Goal: Task Accomplishment & Management: Manage account settings

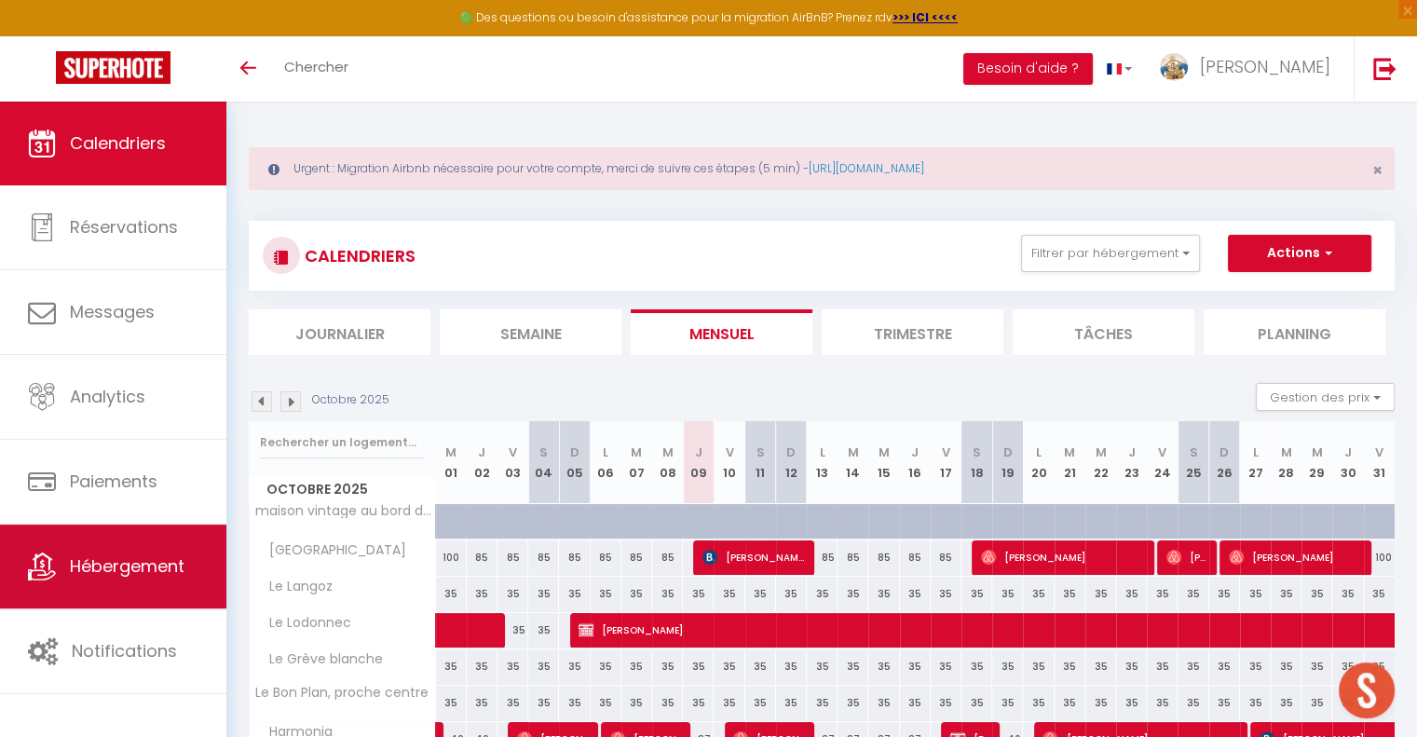
click at [101, 564] on span "Hébergement" at bounding box center [127, 565] width 115 height 23
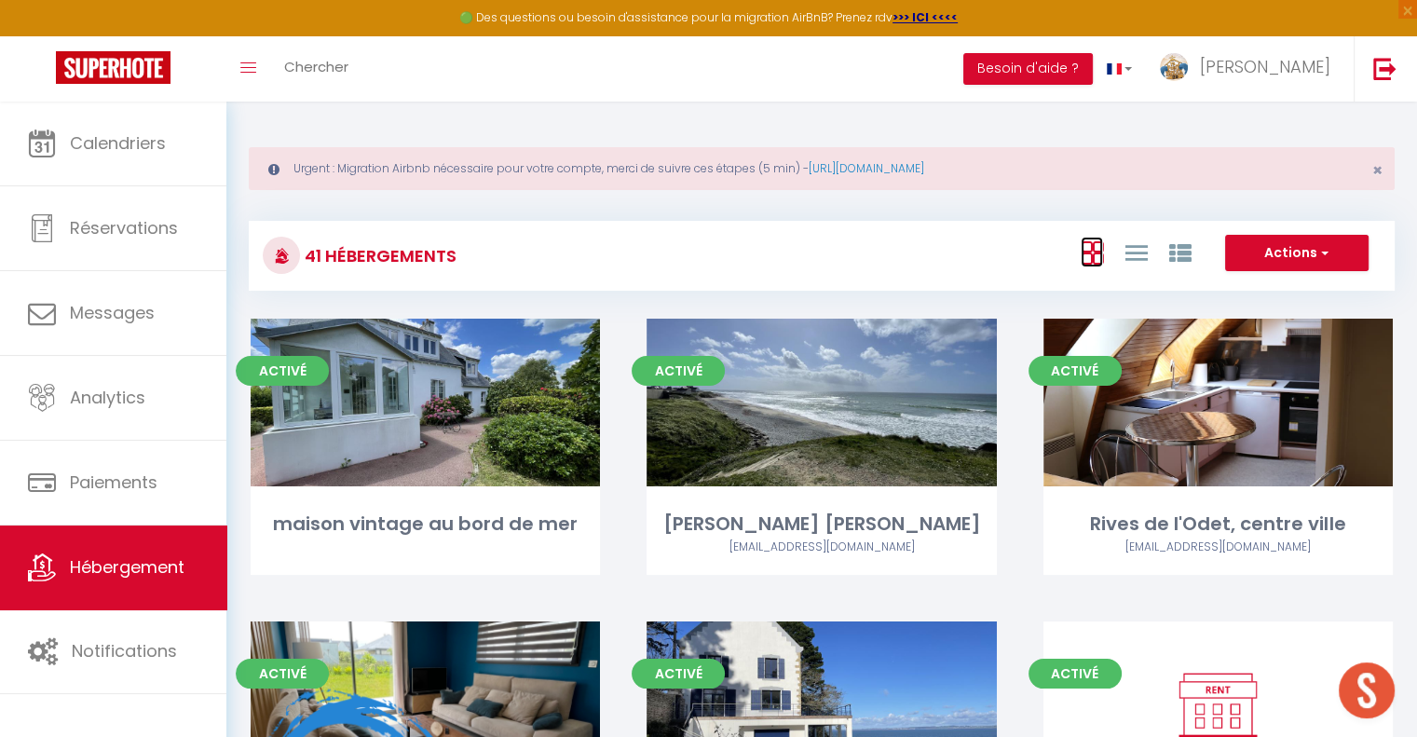
click at [1091, 260] on icon at bounding box center [1092, 252] width 22 height 23
click at [1140, 256] on icon at bounding box center [1135, 252] width 22 height 23
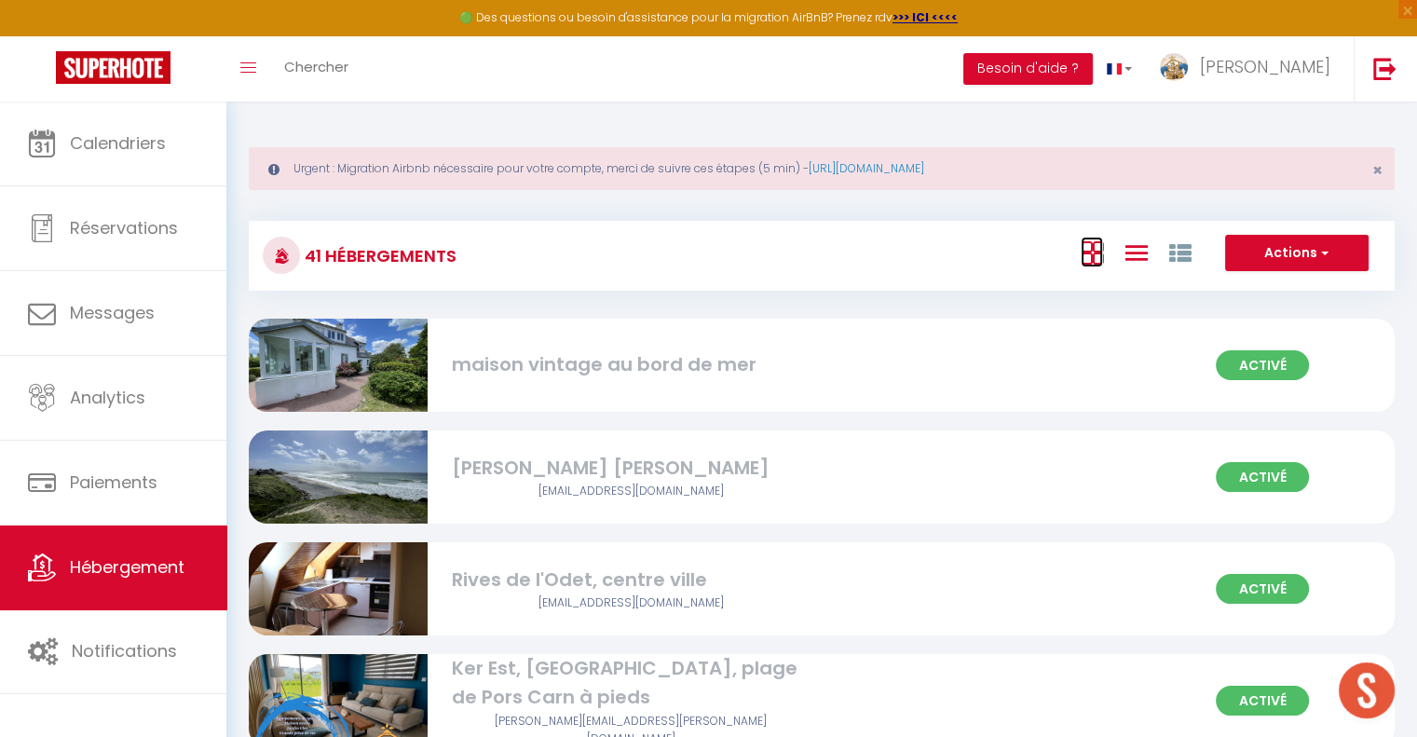
click at [1084, 256] on icon at bounding box center [1092, 252] width 22 height 23
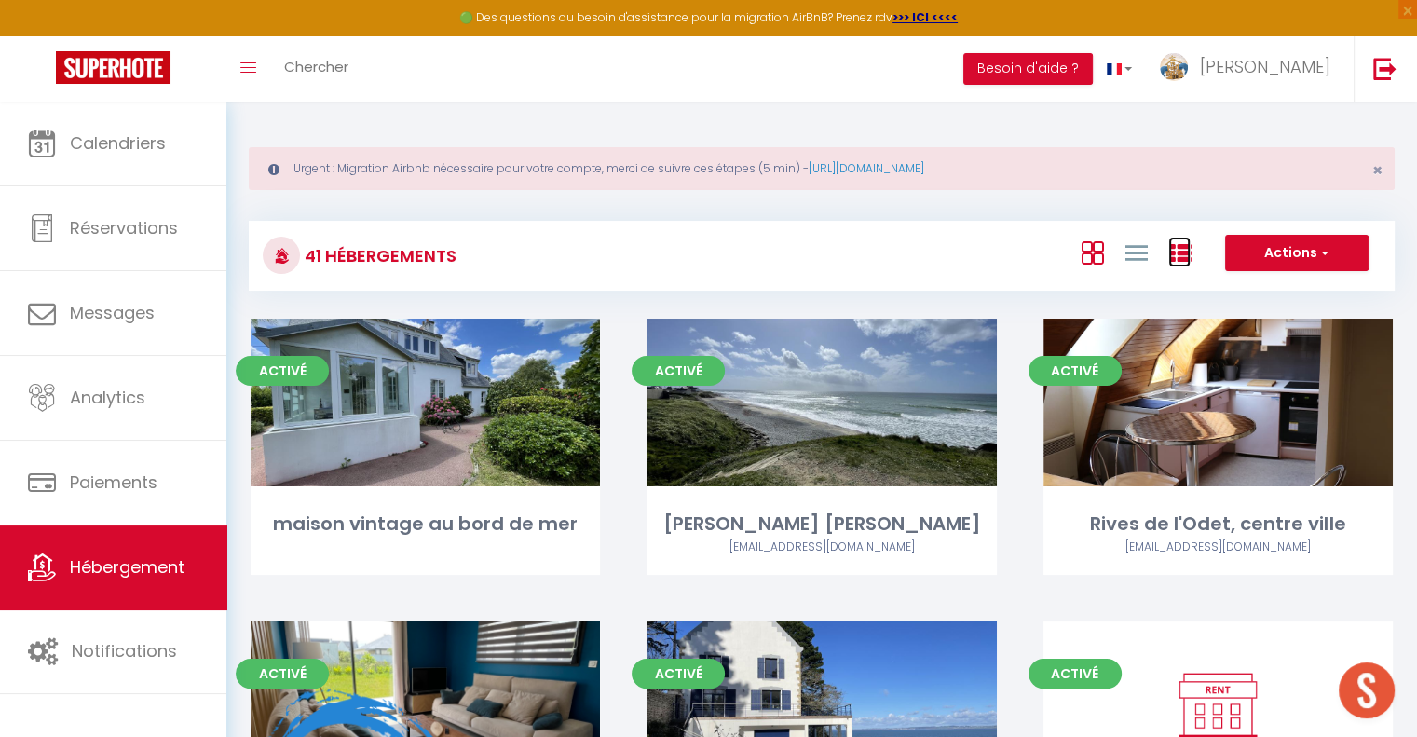
click at [1176, 251] on icon at bounding box center [1179, 253] width 22 height 22
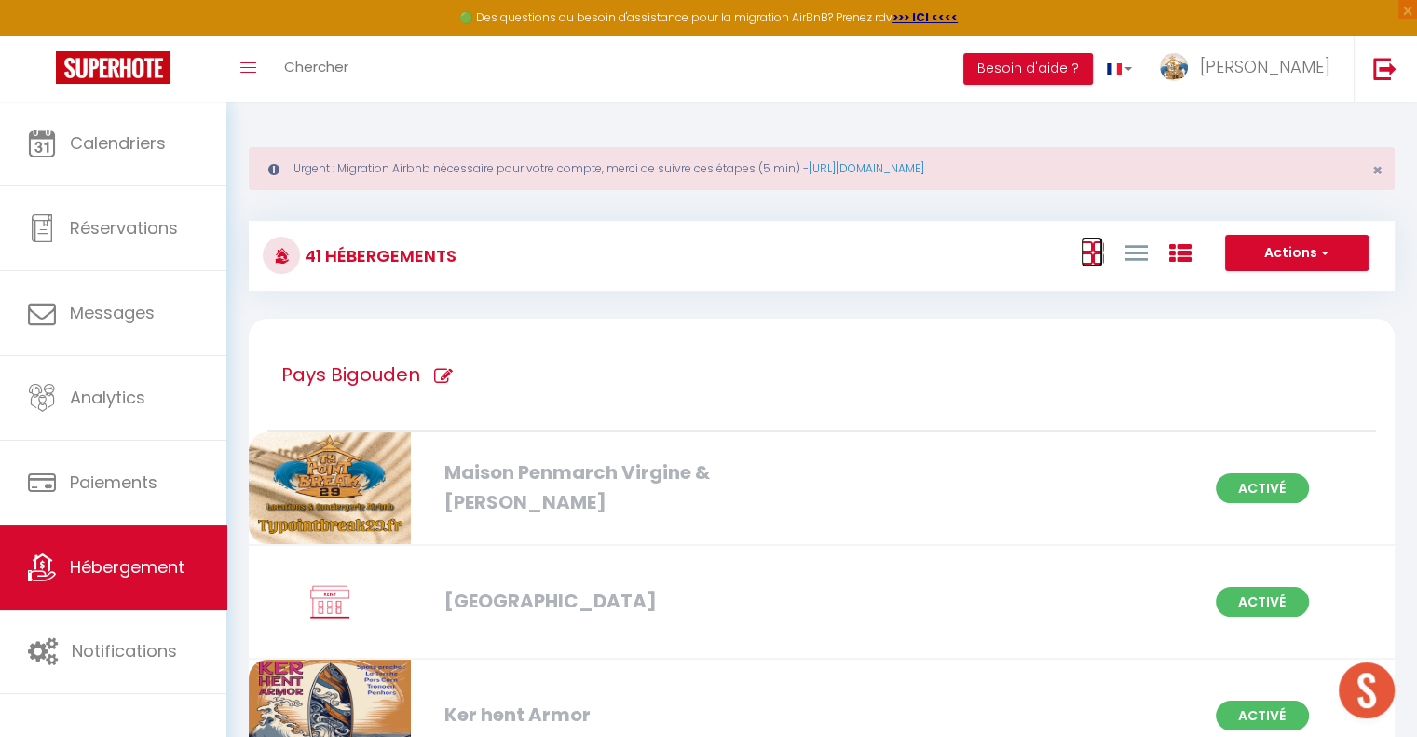
click at [1102, 245] on icon at bounding box center [1092, 252] width 22 height 23
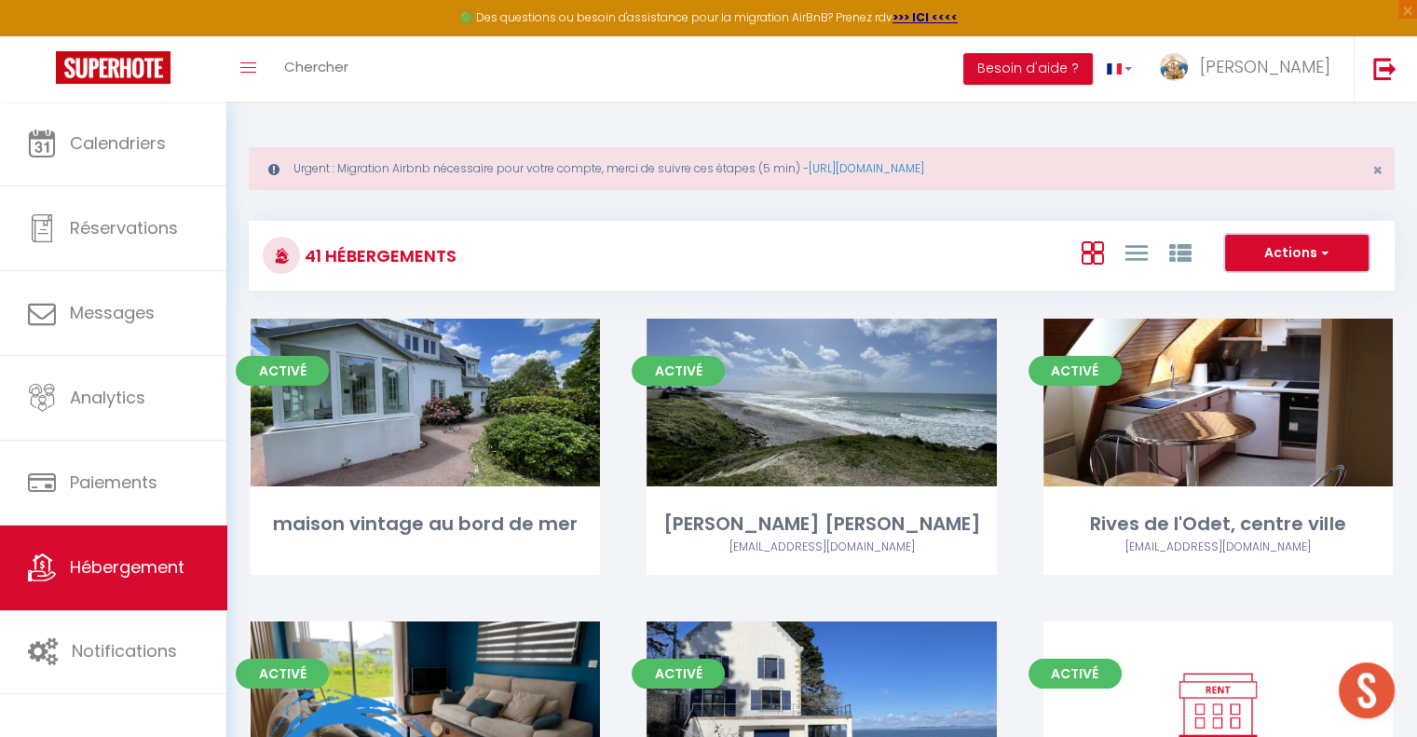
click at [1286, 256] on button "Actions" at bounding box center [1296, 253] width 143 height 37
click at [962, 242] on div "Actions Créer un Hébergement Nouveau groupe" at bounding box center [1013, 256] width 762 height 42
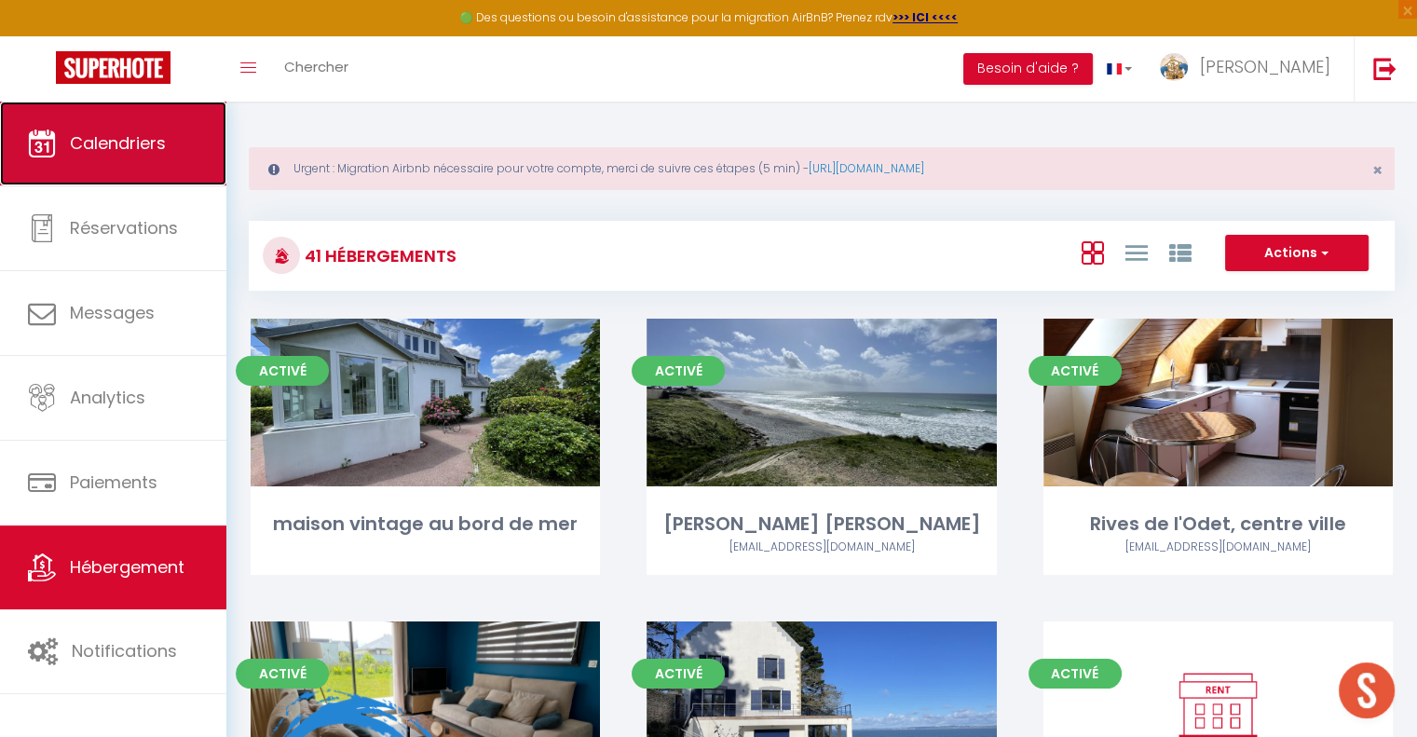
click at [106, 167] on link "Calendriers" at bounding box center [113, 144] width 226 height 84
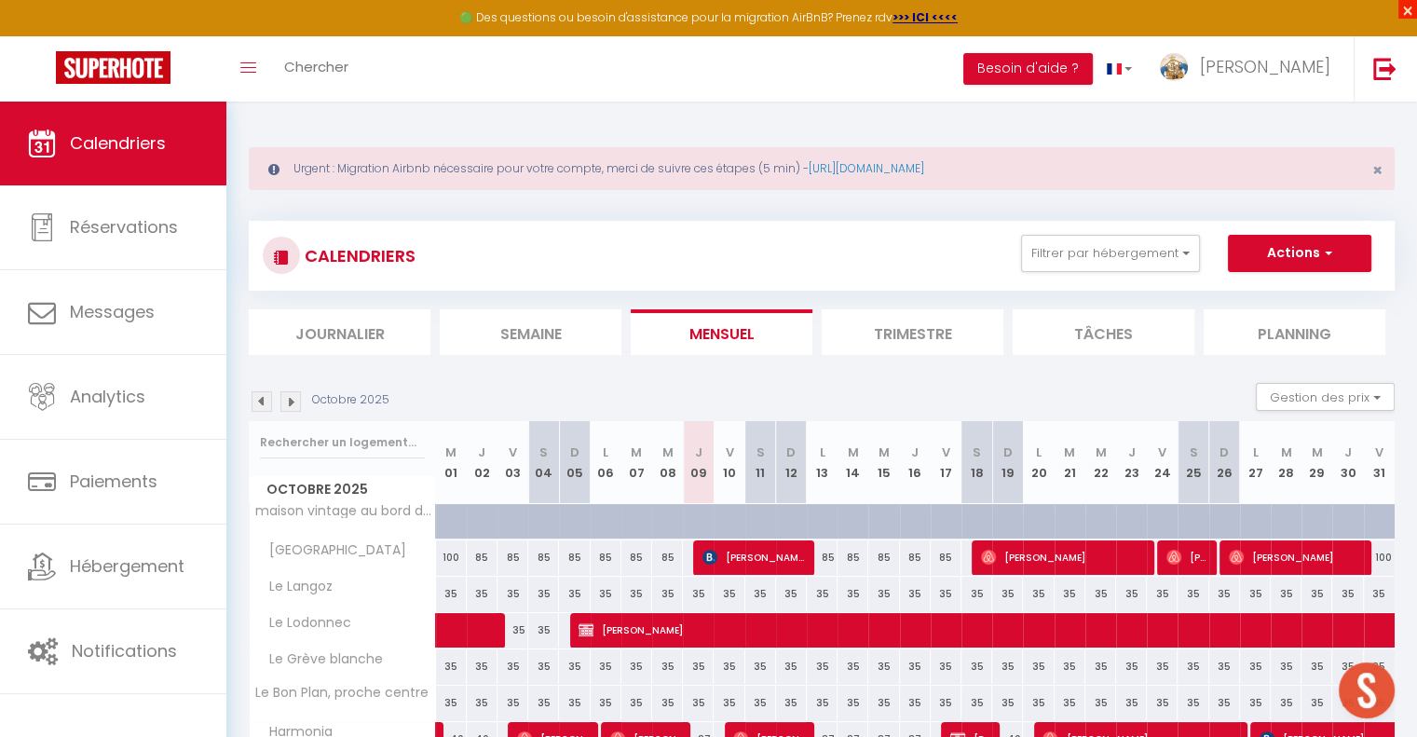
click at [1403, 7] on span "×" at bounding box center [1407, 9] width 19 height 19
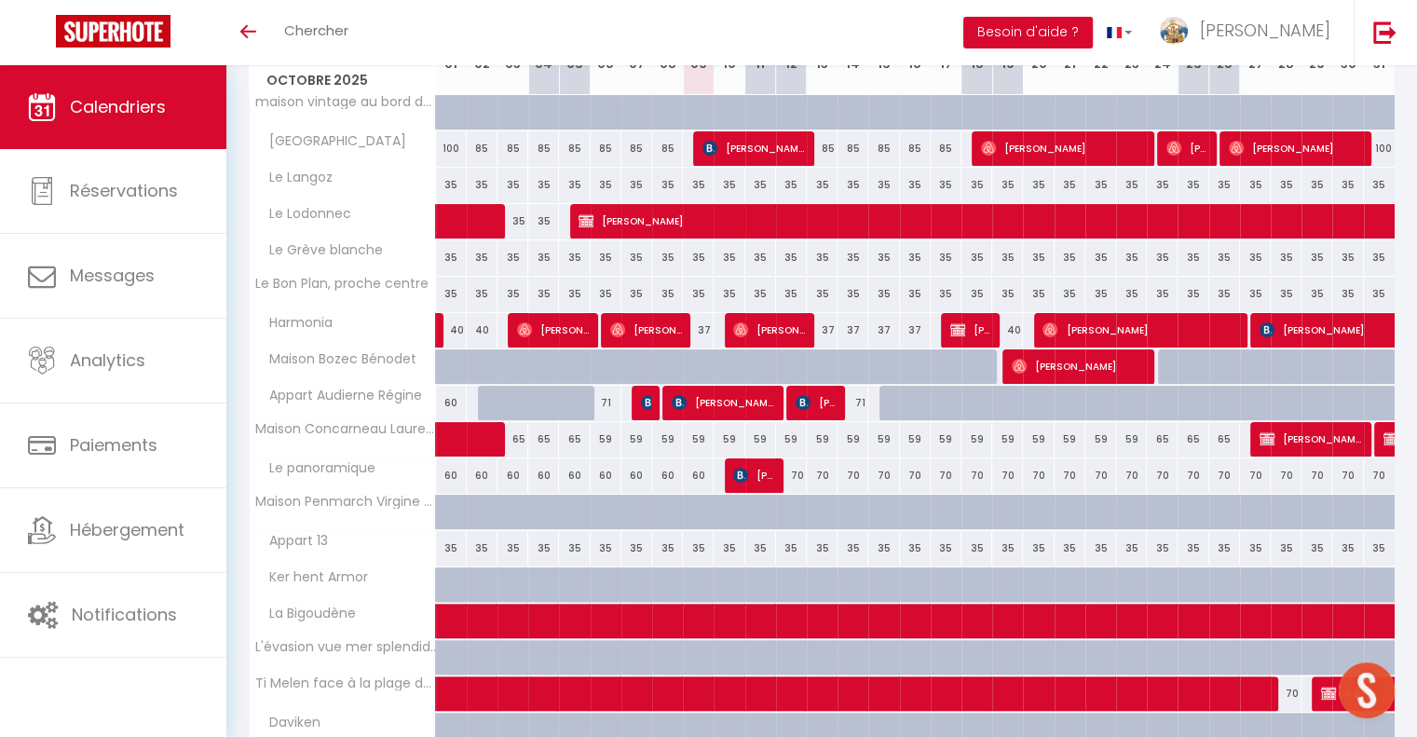
scroll to position [496, 0]
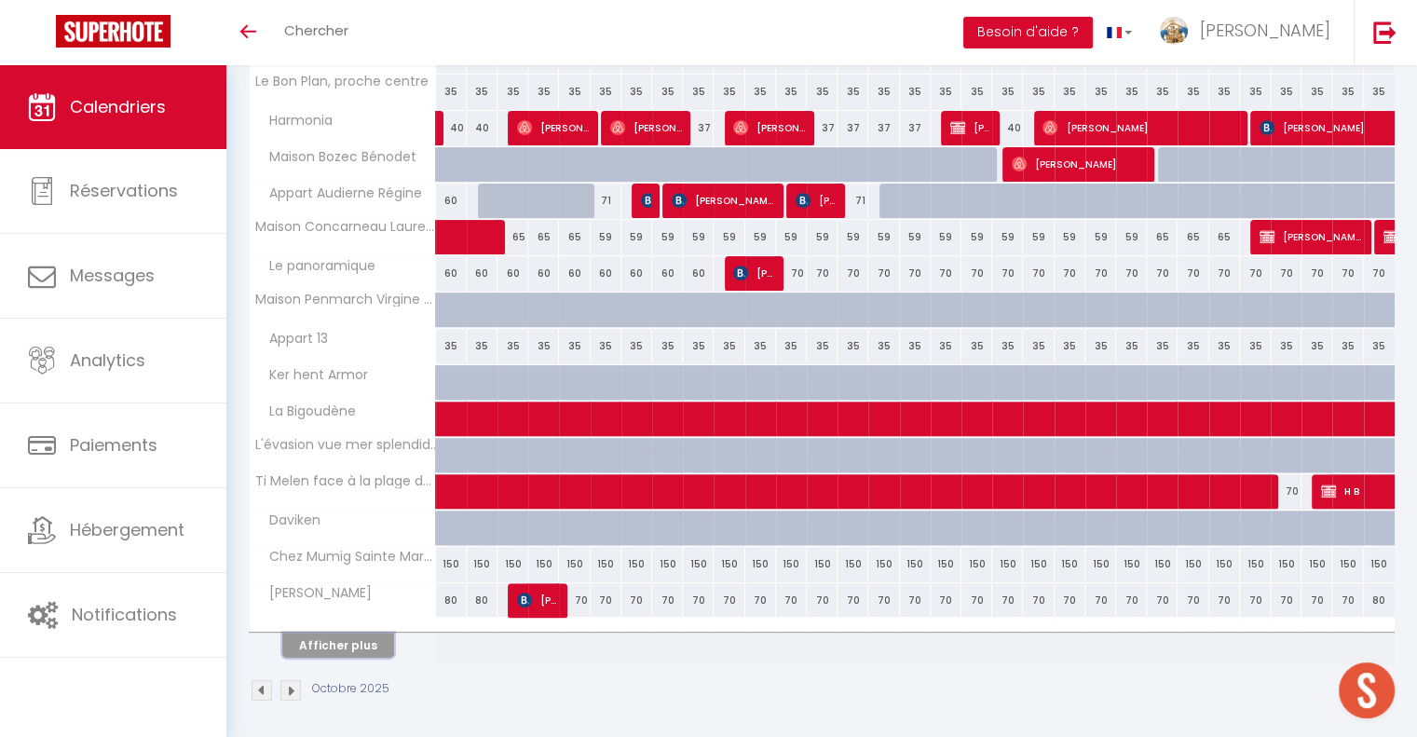
click at [350, 640] on button "Afficher plus" at bounding box center [338, 644] width 112 height 25
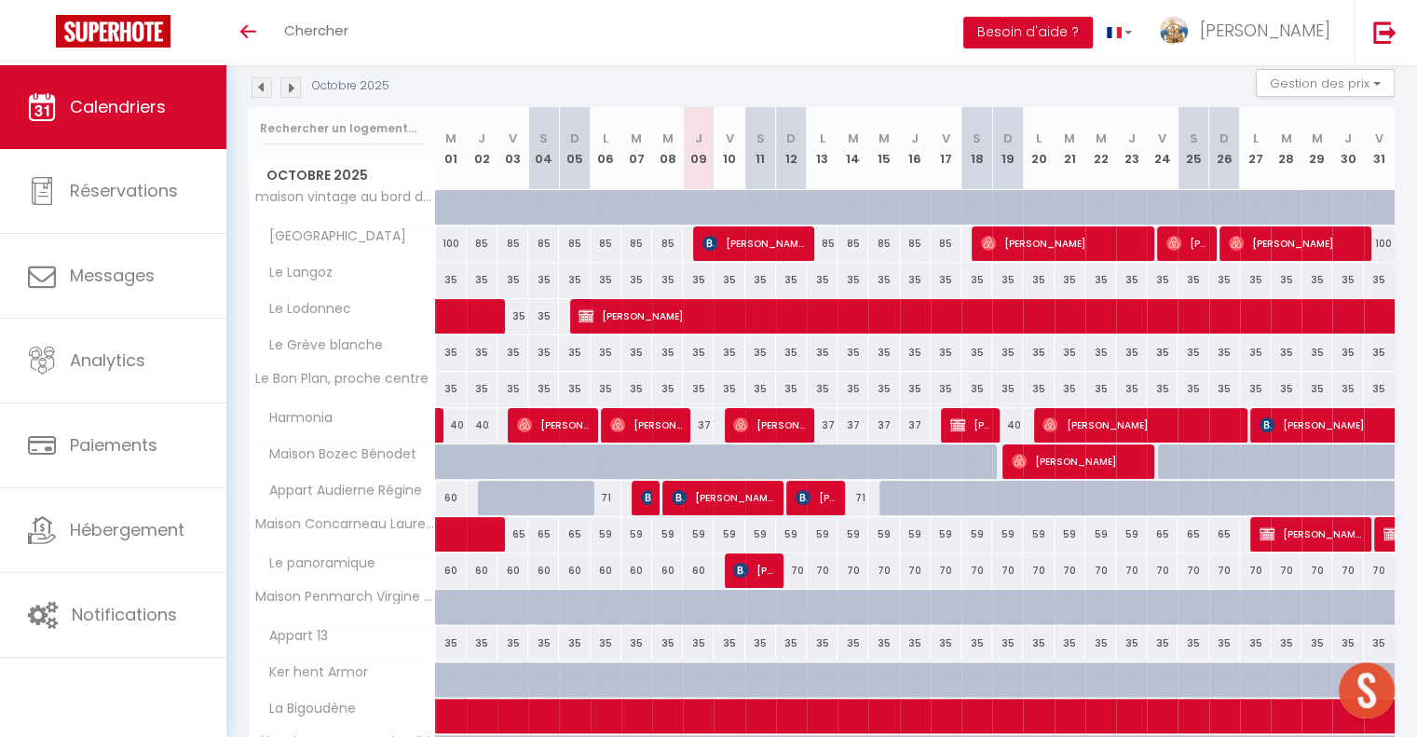
scroll to position [458, 0]
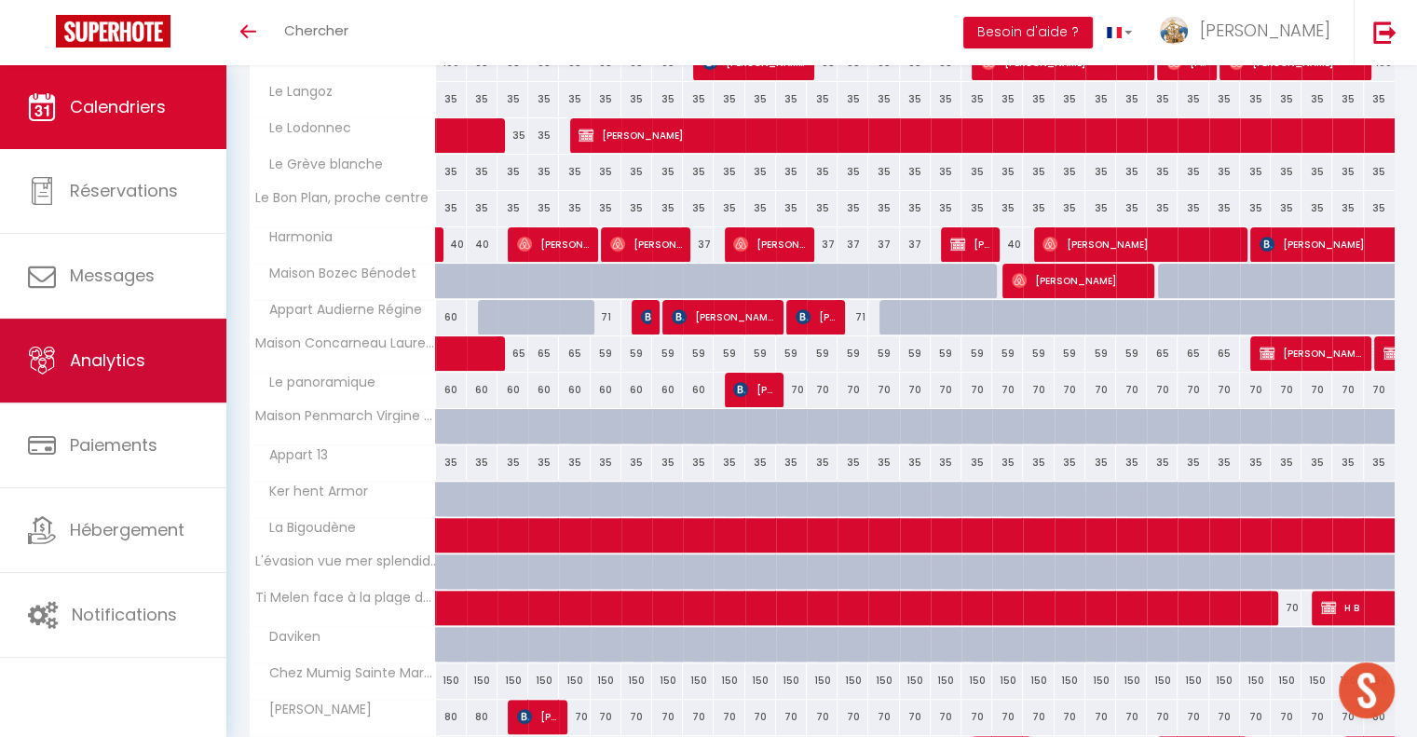
click at [67, 344] on link "Analytics" at bounding box center [113, 361] width 226 height 84
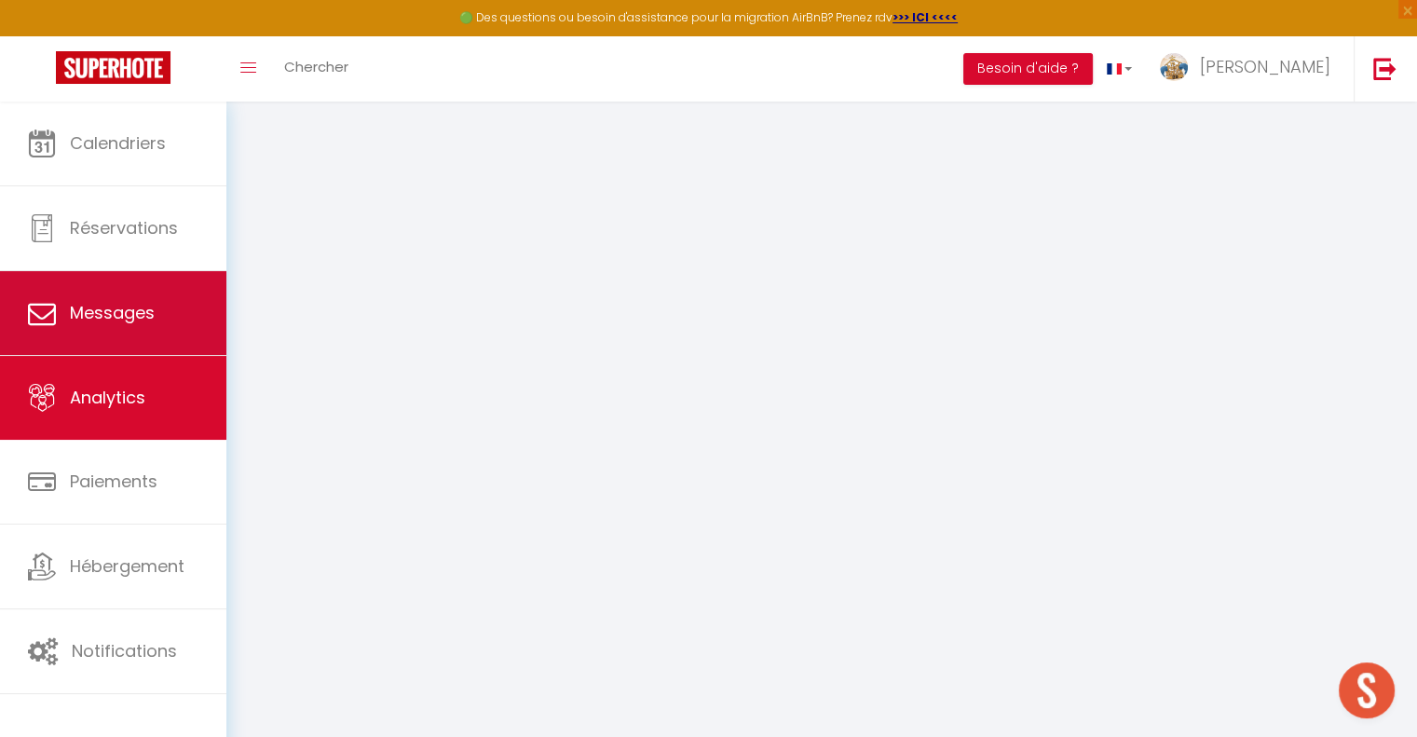
select select "2025"
select select "10"
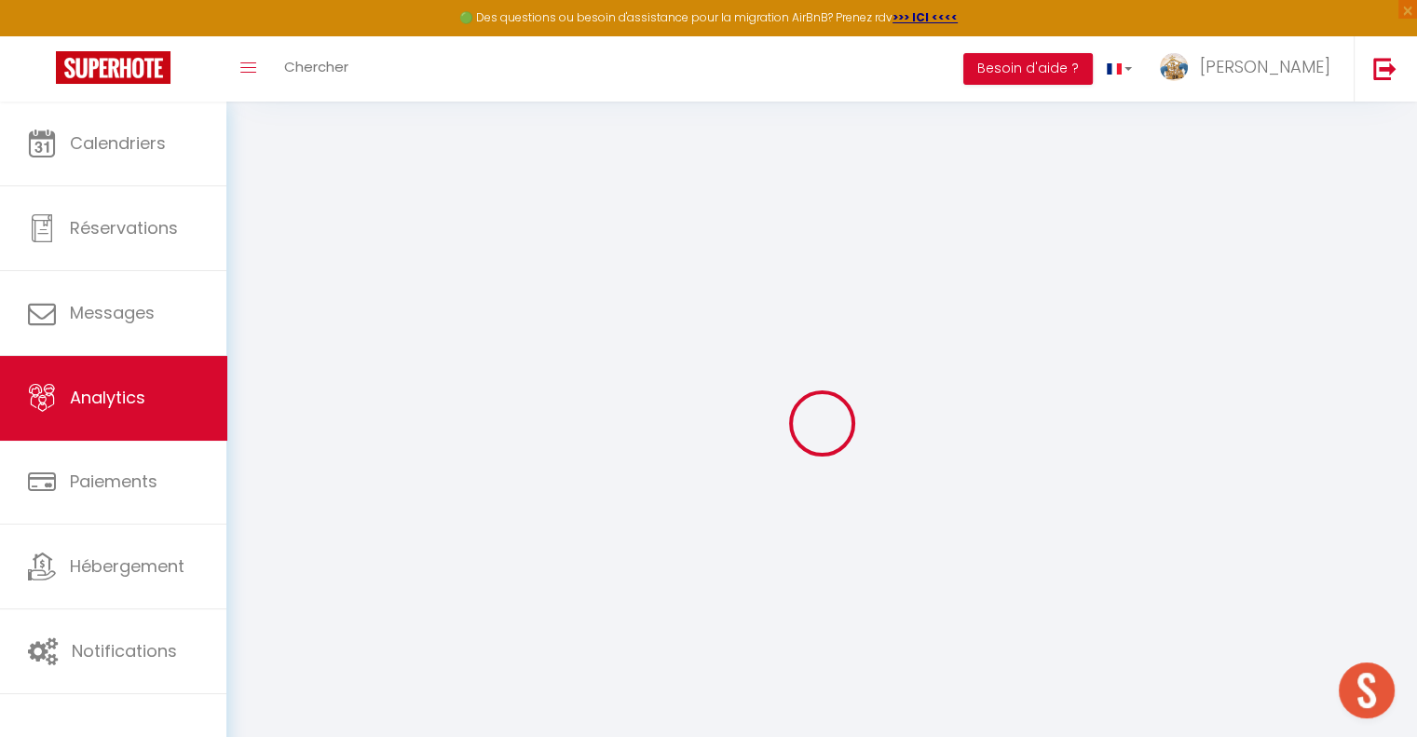
scroll to position [126, 0]
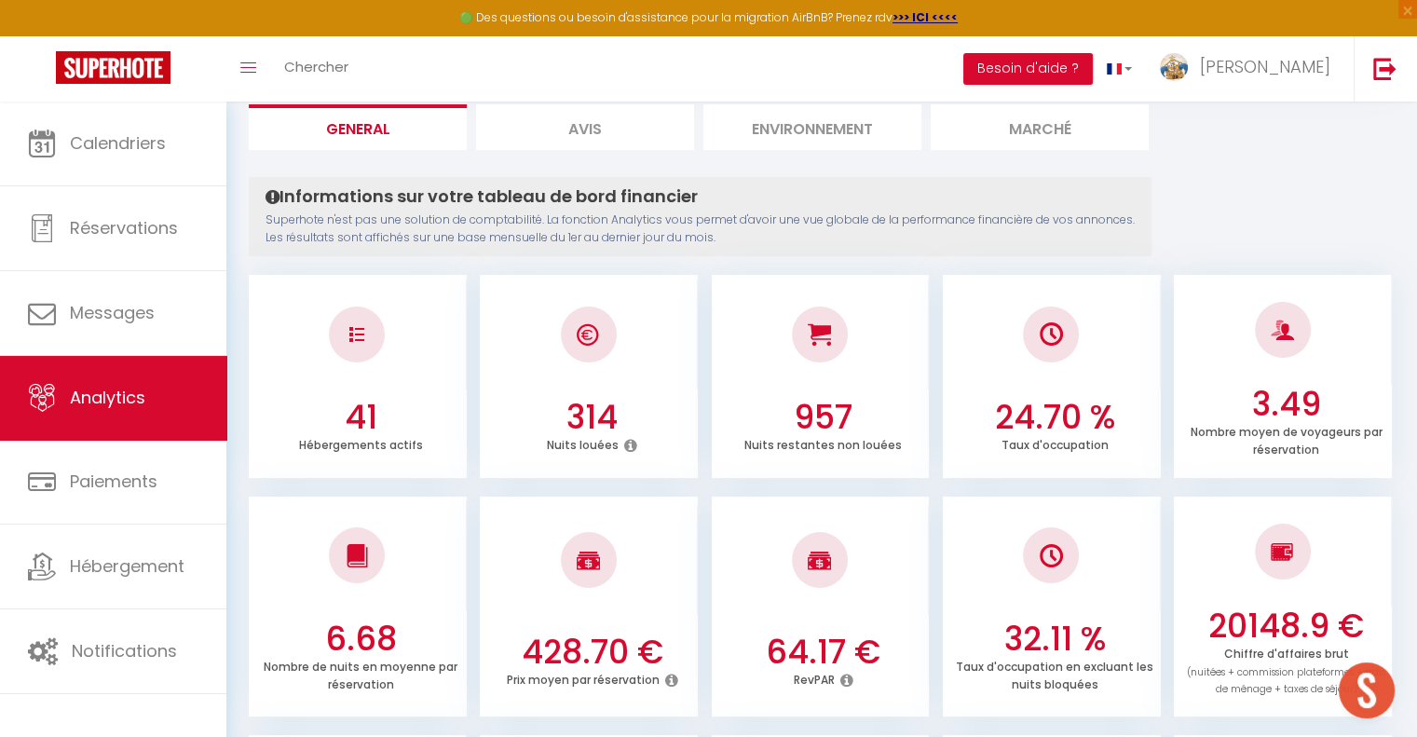
click at [1262, 621] on h3 "20148.9 €" at bounding box center [1286, 625] width 202 height 39
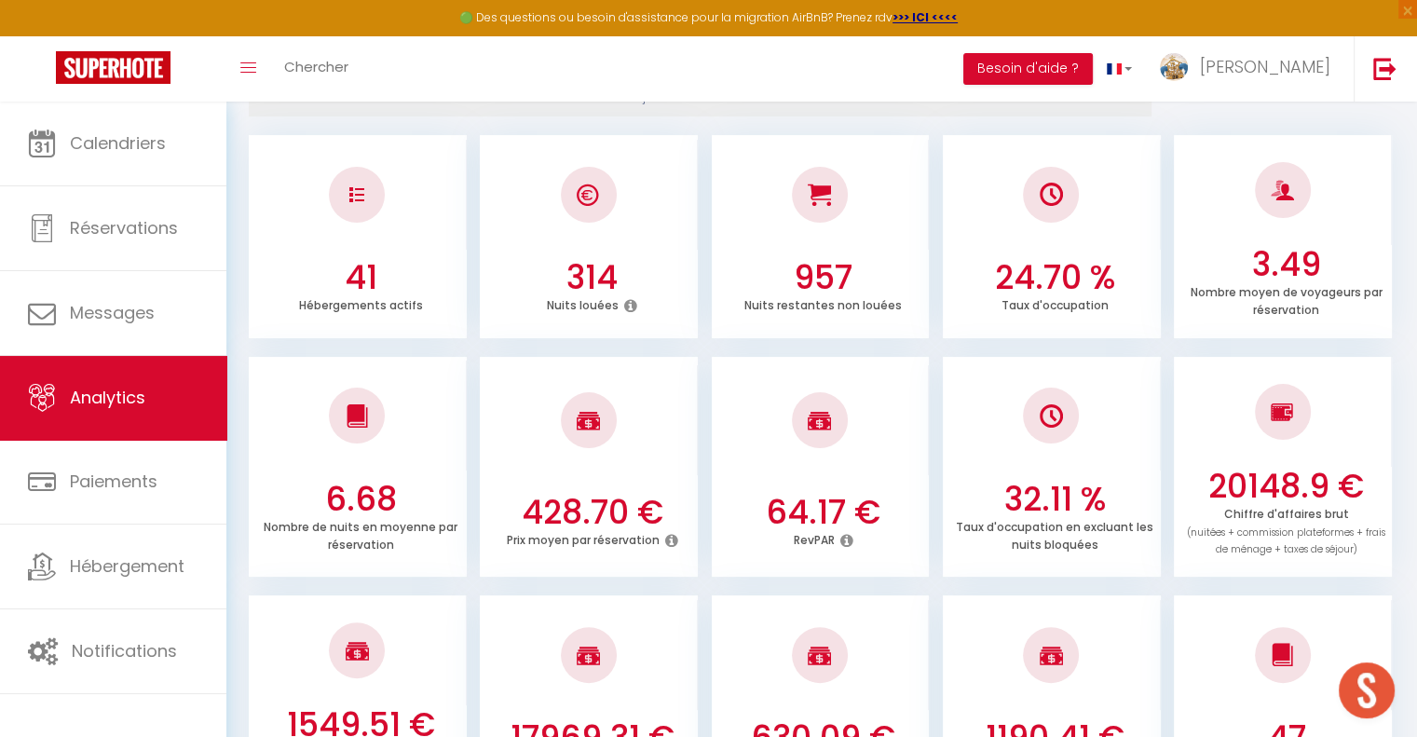
scroll to position [405, 0]
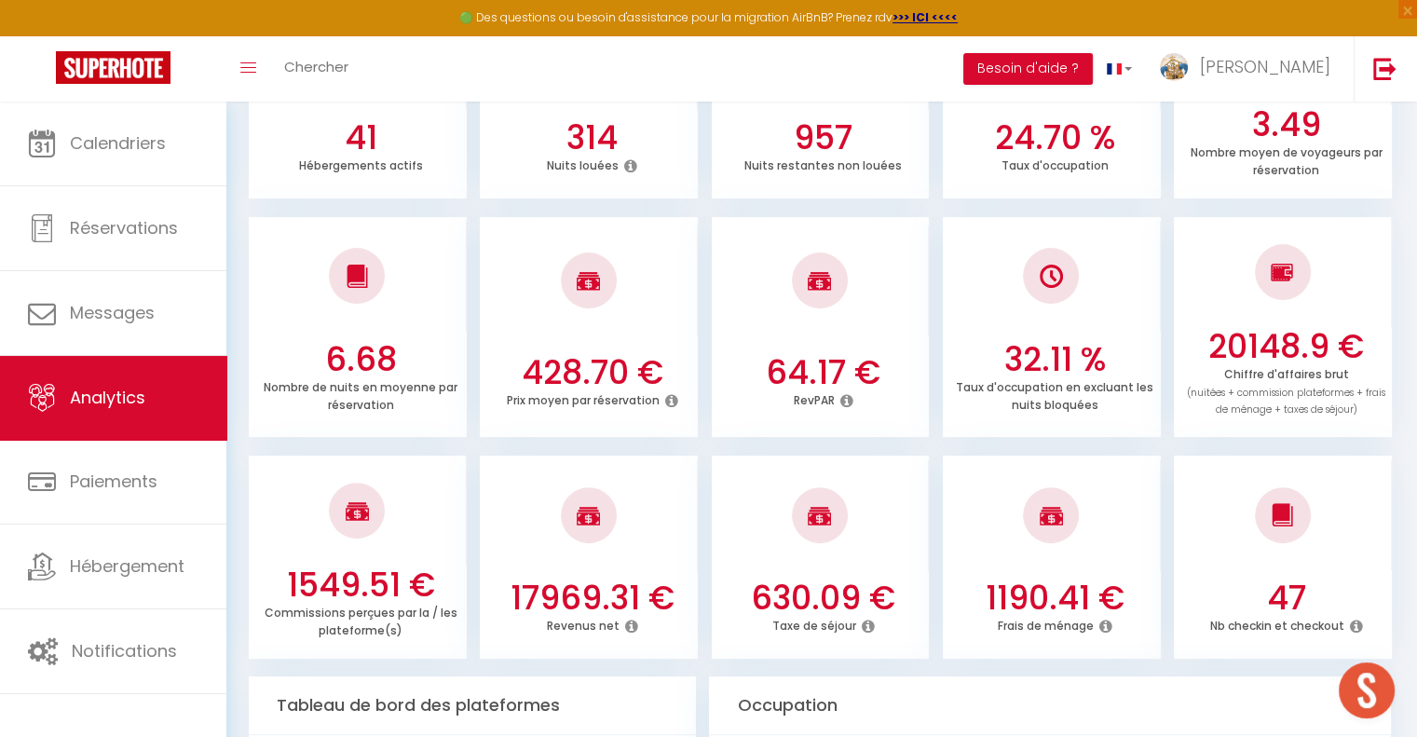
click at [600, 521] on div at bounding box center [589, 515] width 56 height 56
click at [632, 625] on icon at bounding box center [630, 626] width 13 height 15
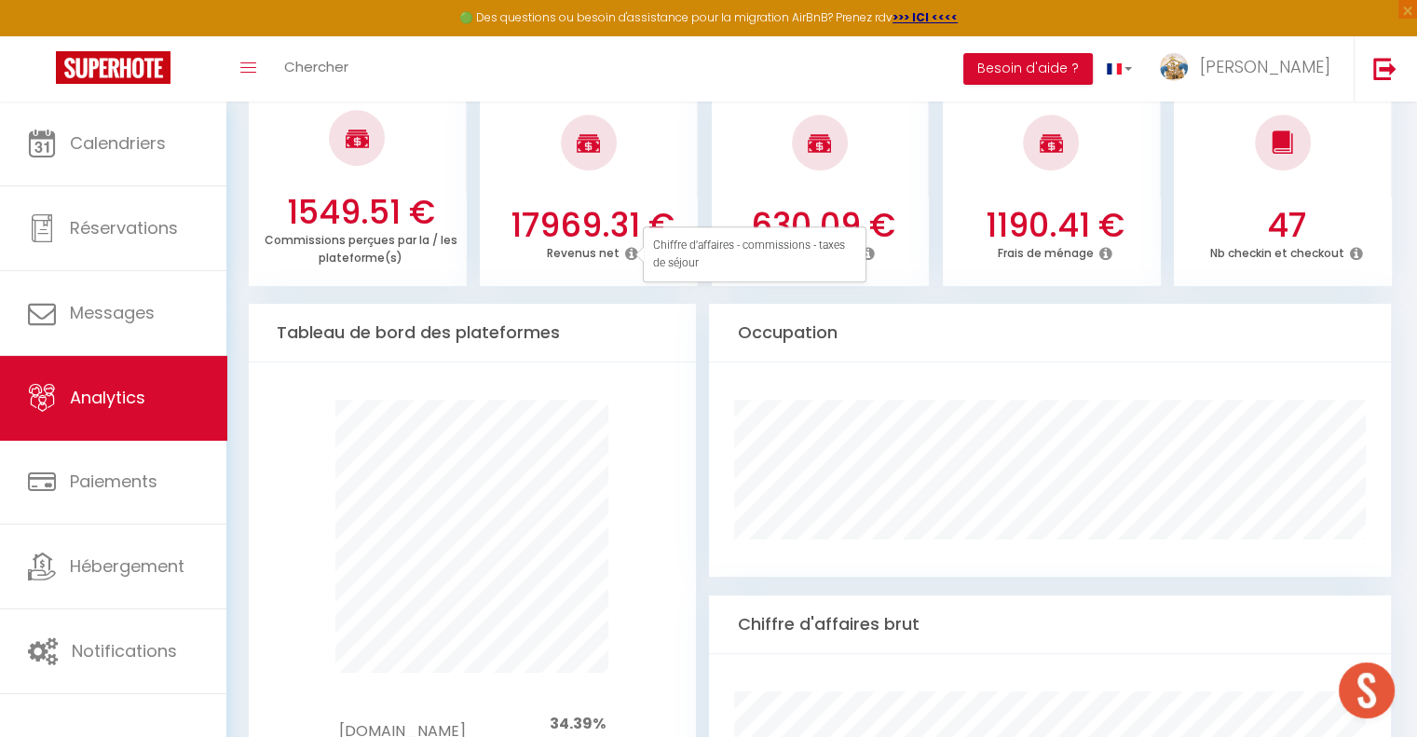
click at [790, 632] on div "Chiffre d'affaires brut" at bounding box center [1050, 624] width 682 height 59
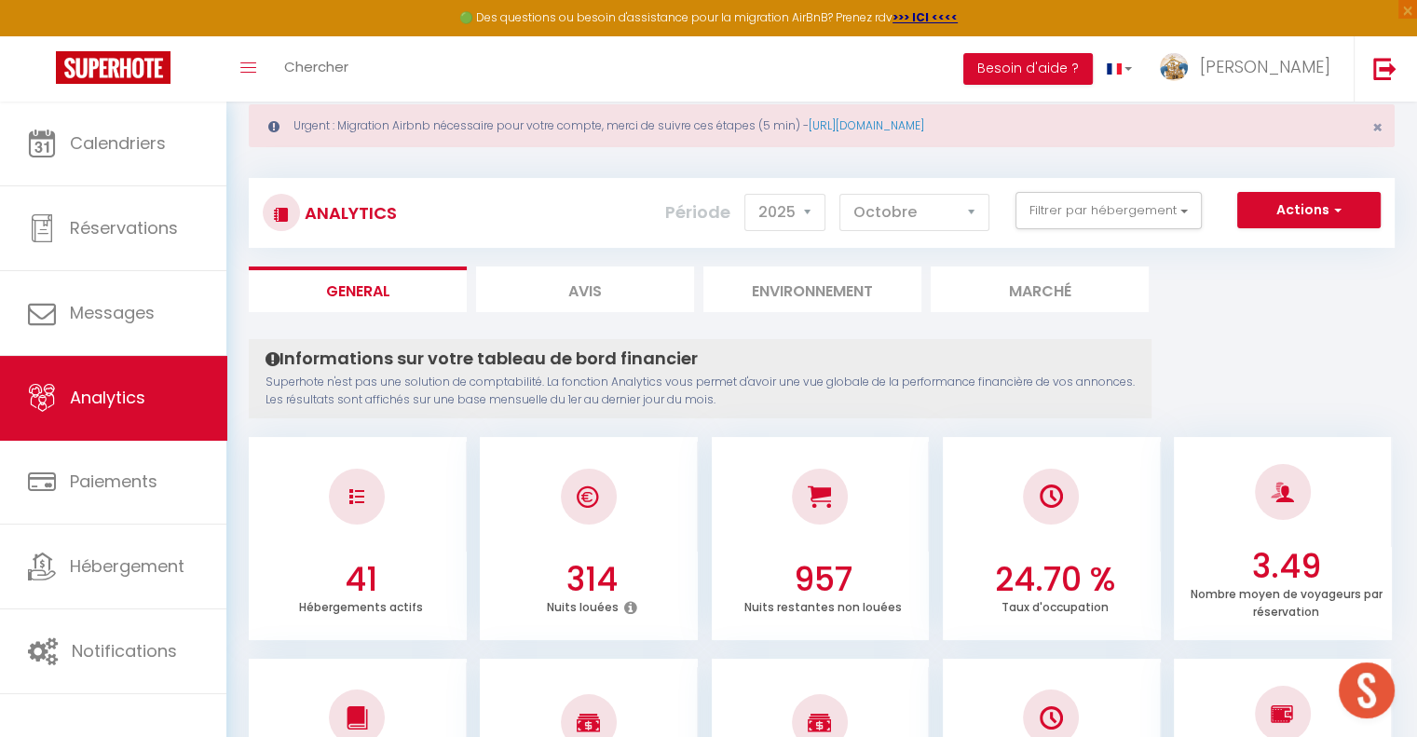
scroll to position [0, 0]
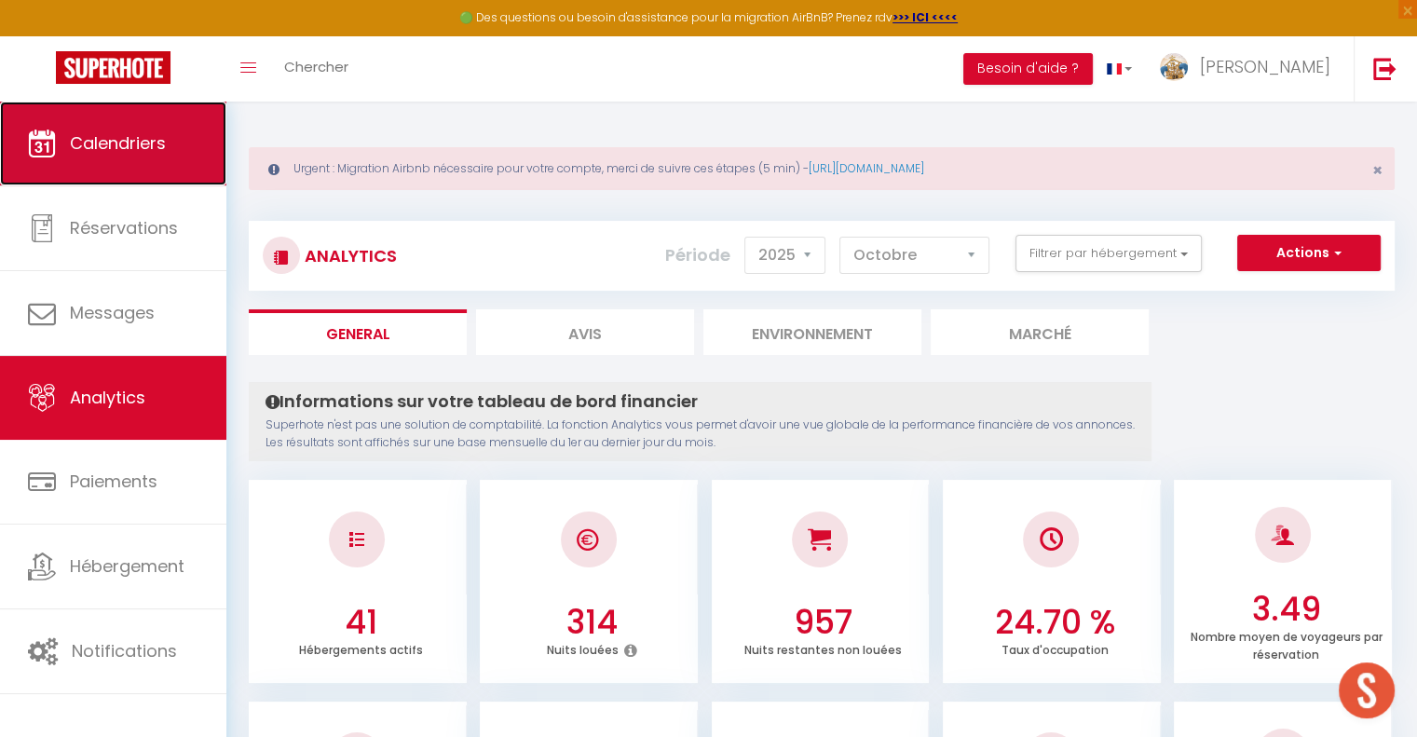
click at [204, 142] on link "Calendriers" at bounding box center [113, 144] width 226 height 84
